Goal: Find specific page/section: Find specific page/section

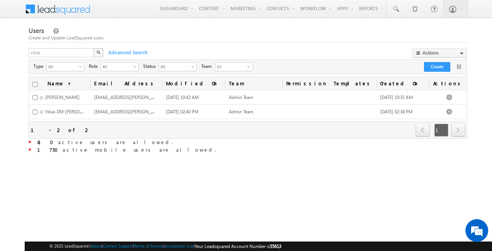
click at [76, 14] on span at bounding box center [62, 8] width 55 height 13
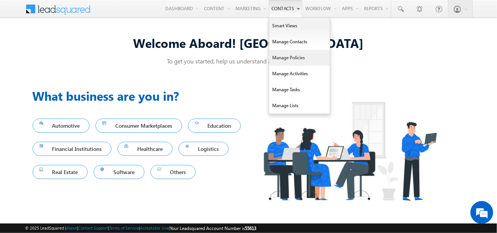
click at [291, 55] on link "Manage Policies" at bounding box center [299, 58] width 61 height 16
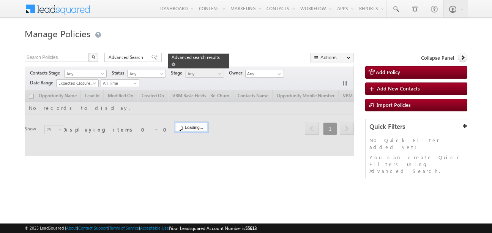
click at [175, 62] on span at bounding box center [174, 64] width 4 height 4
